Goal: Information Seeking & Learning: Learn about a topic

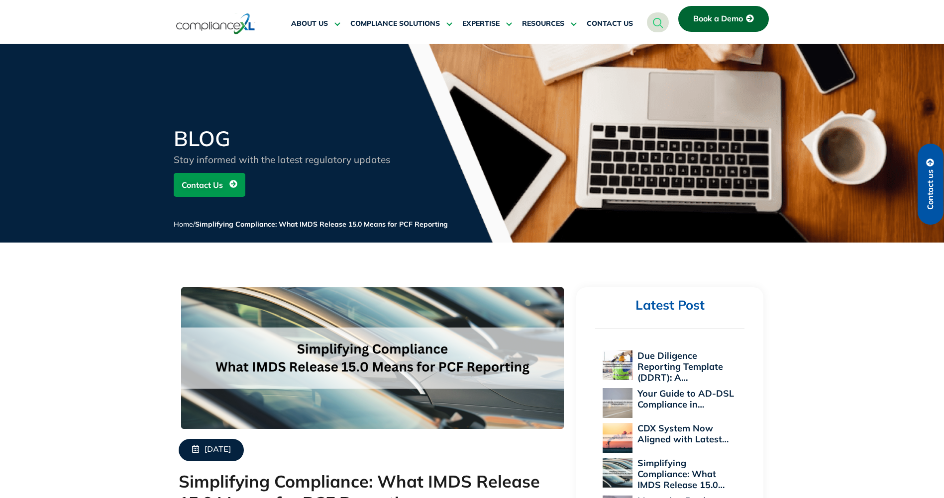
click at [829, 210] on div "BLOG Stay informed with the latest regulatory updates Contact Us Home / Simplif…" at bounding box center [472, 185] width 944 height 115
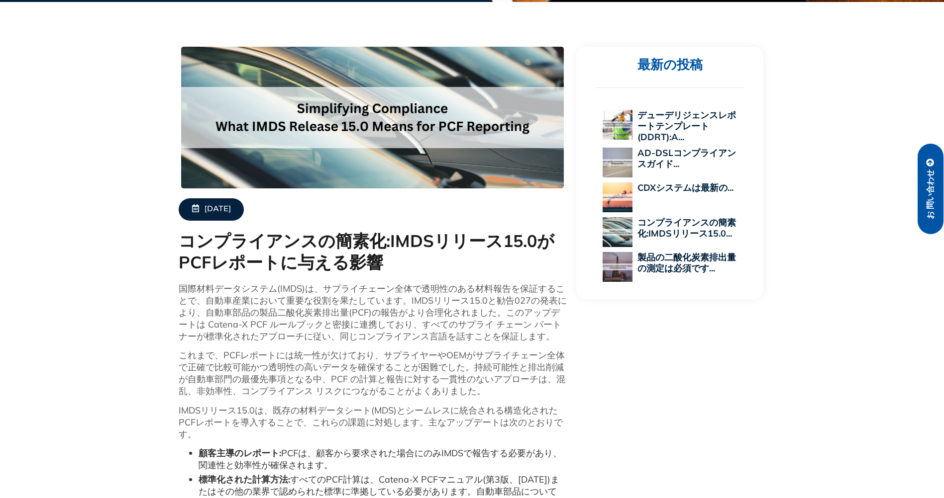
scroll to position [149, 0]
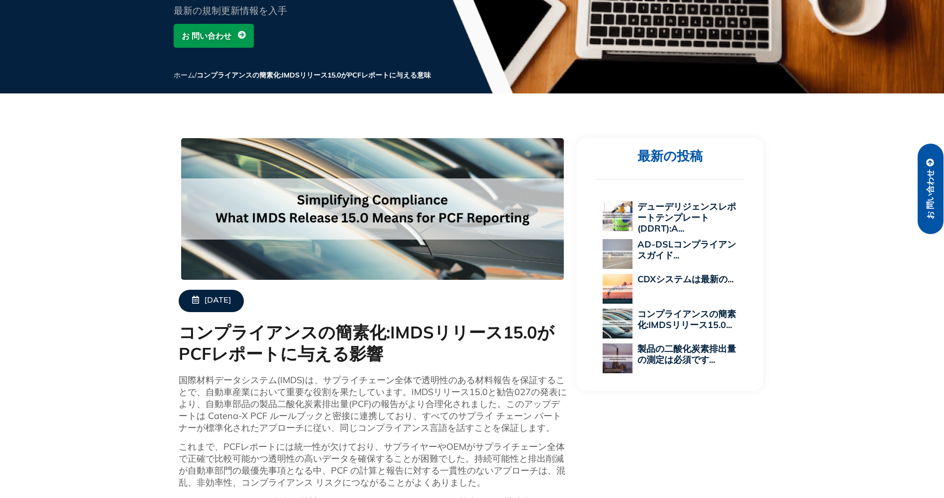
click at [533, 220] on img at bounding box center [372, 209] width 382 height 142
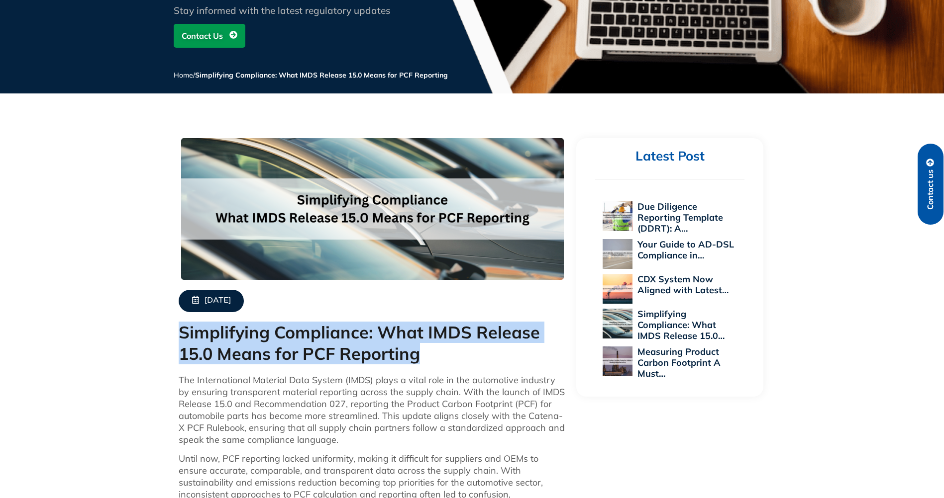
drag, startPoint x: 423, startPoint y: 346, endPoint x: 168, endPoint y: 341, distance: 254.7
copy h1 "Simplifying Compliance: What IMDS Release 15.0 Means for PCF Reporting"
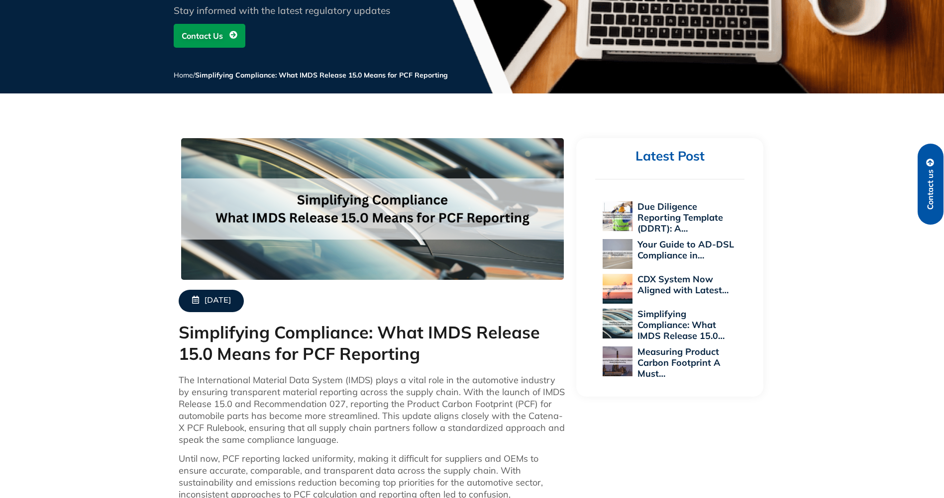
click at [360, 426] on p "The International Material Data System (IMDS) plays a vital role in the automot…" at bounding box center [373, 411] width 388 height 72
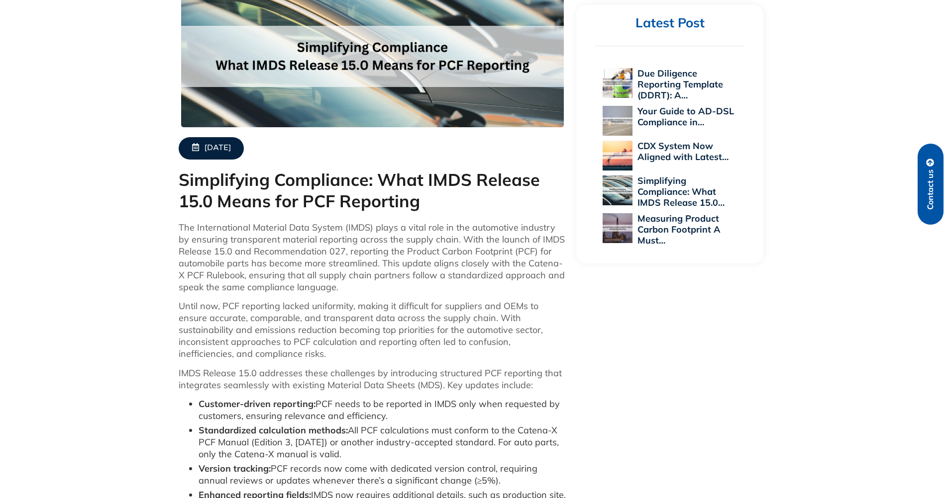
scroll to position [398, 0]
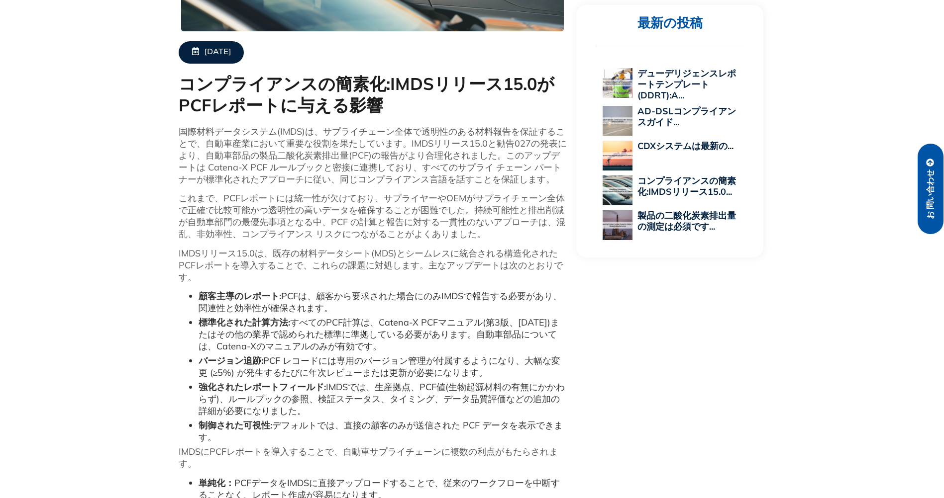
click at [463, 206] on p "これまで、PCFレポートには統一性が欠けており、サプライヤーやOEMがサプライチェーン全体で正確で比較可能かつ透明性の高いデータを確保することが困難でした。持…" at bounding box center [373, 216] width 388 height 48
drag, startPoint x: 307, startPoint y: 131, endPoint x: 153, endPoint y: 133, distance: 154.2
click at [153, 133] on div "[DATE] コンプライアンスの簡素化:IMDSリリース15.0がPCFレポートに与える影響 国際材料データシステム(IMDS)は、サプライチェーン全体で透明…" at bounding box center [472, 270] width 944 height 780
copy p "国際材料データシステム(IMDS)"
click at [450, 379] on li "バージョン追跡: PCF レコードには専用のバージョン管理が付属するようになり、大幅な変更 (≥5%) が発生するたびに年次レビューまたは更新が必要になります。" at bounding box center [382, 367] width 368 height 24
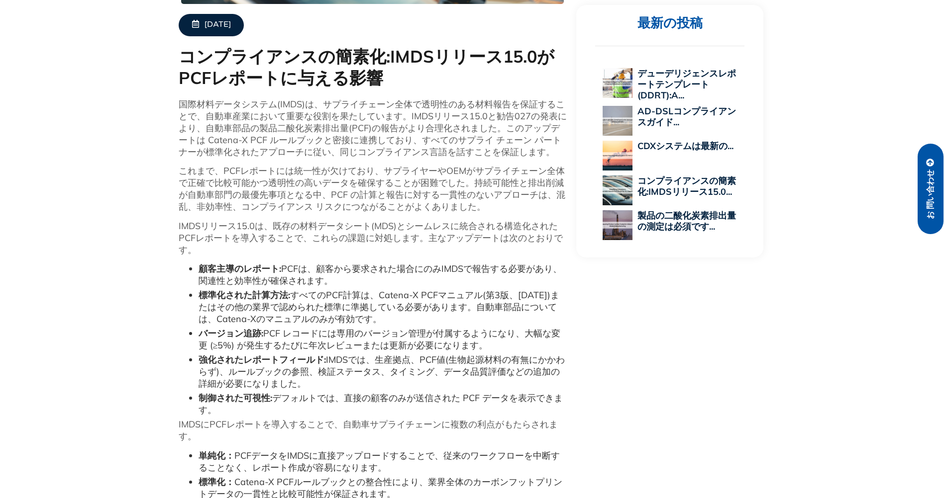
scroll to position [448, 0]
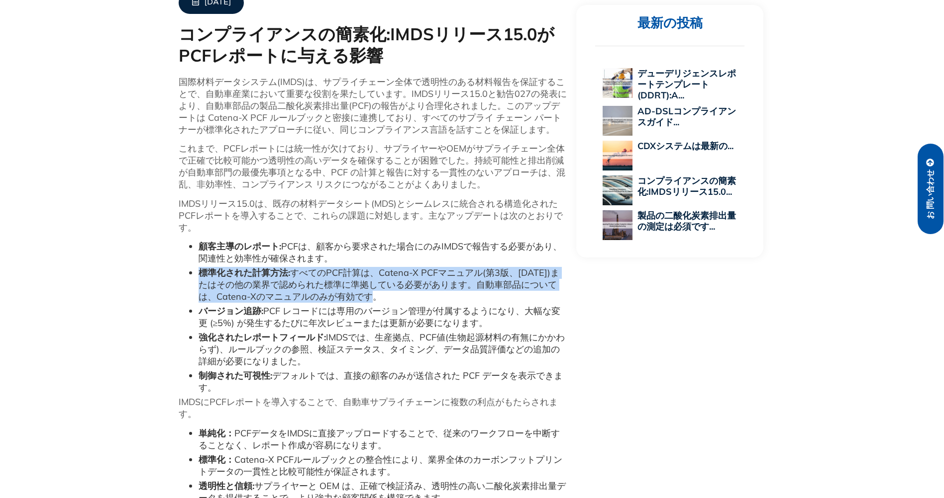
drag, startPoint x: 391, startPoint y: 294, endPoint x: 196, endPoint y: 270, distance: 196.0
click at [196, 270] on ul "顧客主導のレポート: PCFは、顧客から要求された場合にのみIMDSで報告する必要があり、関連性と効率性が確保されます。 標準化された計算方法: すべてのPC…" at bounding box center [373, 317] width 388 height 153
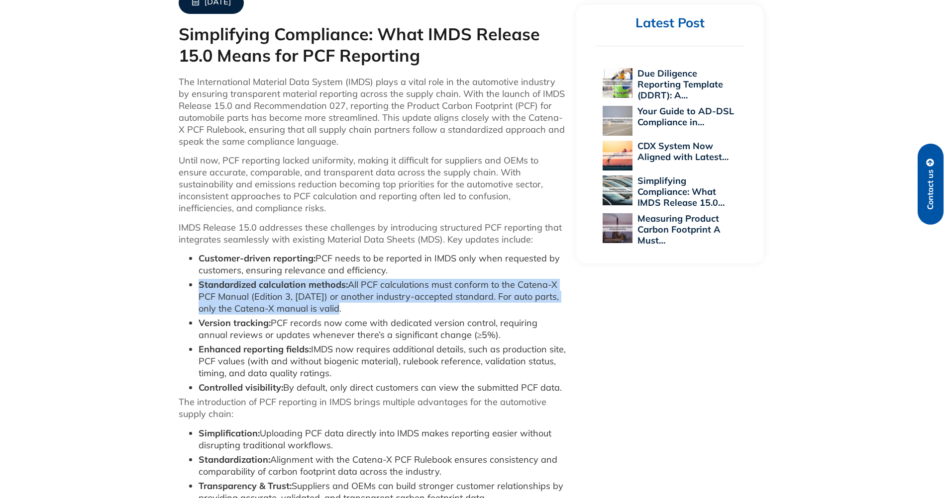
drag, startPoint x: 323, startPoint y: 310, endPoint x: 196, endPoint y: 290, distance: 128.9
click at [196, 290] on ul "Customer-driven reporting: PCF needs to be reported in IMDS only when requested…" at bounding box center [373, 323] width 388 height 141
copy li "Standardized calculation methods: All PCF calculations must conform to the Cate…"
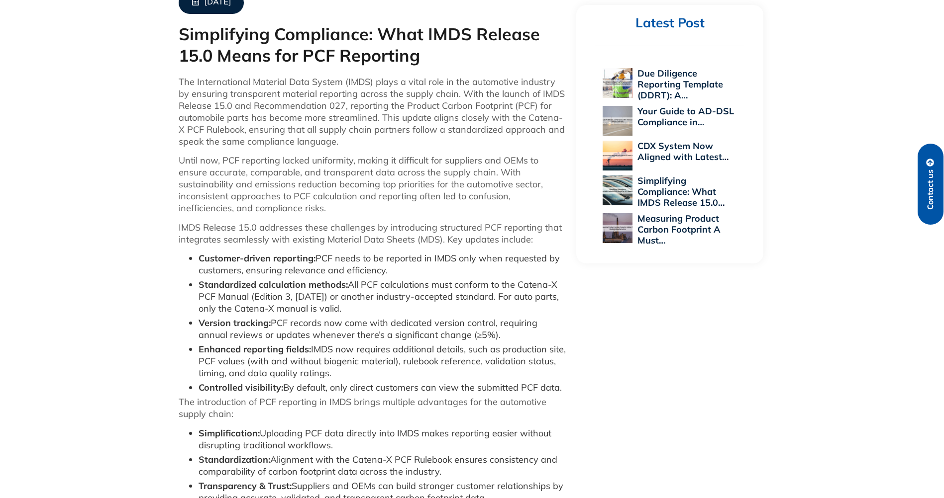
click at [871, 138] on div "[DATE] Simplifying Compliance: What IMDS Release 15.0 Means for PCF Reporting T…" at bounding box center [472, 226] width 944 height 792
click at [678, 344] on div "[DATE] Simplifying Compliance: What IMDS Release 15.0 Means for PCF Reporting T…" at bounding box center [472, 226] width 597 height 792
click at [827, 201] on div "[DATE] Simplifying Compliance: What IMDS Release 15.0 Means for PCF Reporting T…" at bounding box center [472, 226] width 944 height 792
click at [323, 196] on p "Until now, PCF reporting lacked uniformity, making it difficult for suppliers a…" at bounding box center [373, 185] width 388 height 60
click at [494, 264] on li "Customer-driven reporting: PCF needs to be reported in IMDS only when requested…" at bounding box center [382, 265] width 368 height 24
